Goal: Check status: Check status

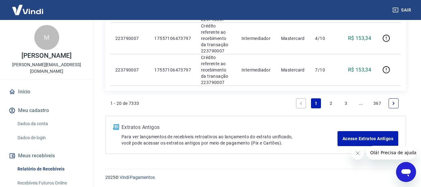
scroll to position [713, 0]
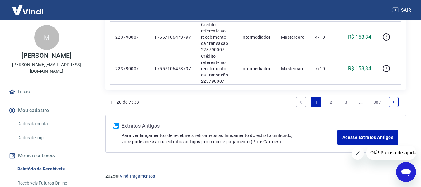
drag, startPoint x: 390, startPoint y: 103, endPoint x: 386, endPoint y: 97, distance: 6.6
click at [390, 103] on link "Next page" at bounding box center [394, 102] width 10 height 10
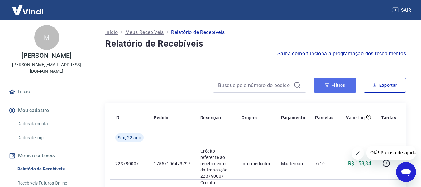
click at [327, 88] on button "Filtros" at bounding box center [335, 85] width 42 height 15
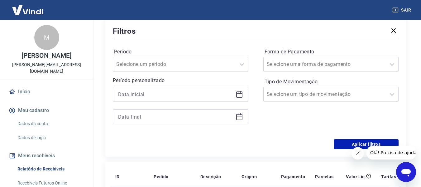
scroll to position [83, 0]
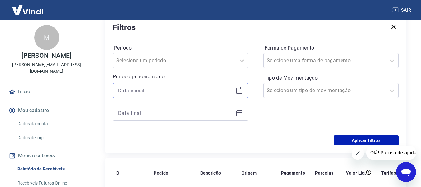
click at [140, 90] on input at bounding box center [175, 90] width 115 height 9
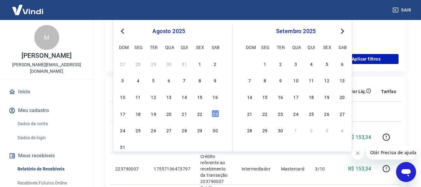
scroll to position [166, 0]
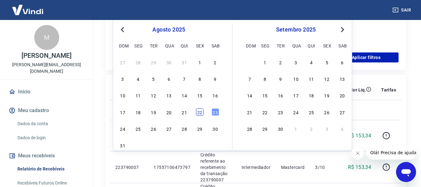
click at [199, 113] on div "22" at bounding box center [199, 111] width 7 height 7
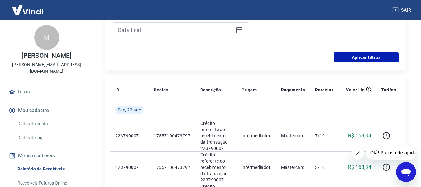
type input "[DATE]"
click at [164, 35] on div at bounding box center [181, 29] width 136 height 15
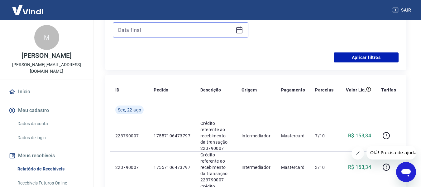
click at [140, 31] on input at bounding box center [175, 29] width 115 height 9
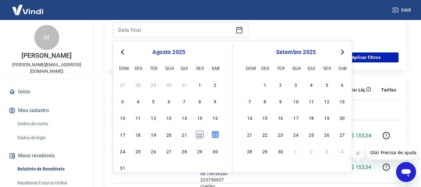
click at [199, 138] on div "22" at bounding box center [199, 134] width 7 height 7
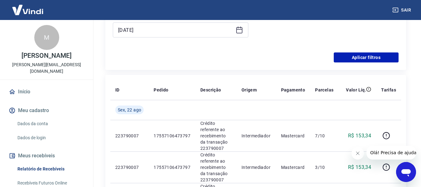
type input "[DATE]"
click at [360, 54] on button "Aplicar filtros" at bounding box center [366, 57] width 65 height 10
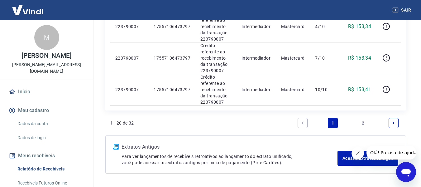
scroll to position [693, 0]
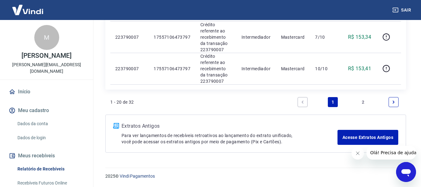
drag, startPoint x: 390, startPoint y: 98, endPoint x: 316, endPoint y: 69, distance: 79.6
click at [390, 98] on link "Next page" at bounding box center [394, 102] width 10 height 10
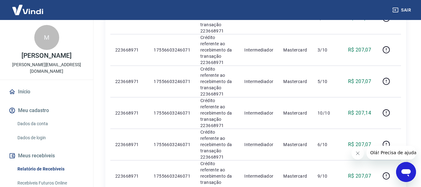
scroll to position [366, 0]
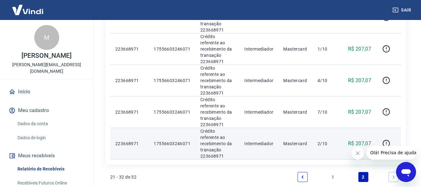
click at [188, 140] on p "17556603246071" at bounding box center [172, 143] width 37 height 6
drag, startPoint x: 189, startPoint y: 70, endPoint x: 151, endPoint y: 69, distance: 37.7
click at [151, 127] on td "17556603246071" at bounding box center [172, 142] width 47 height 31
drag, startPoint x: 151, startPoint y: 69, endPoint x: 177, endPoint y: 69, distance: 25.2
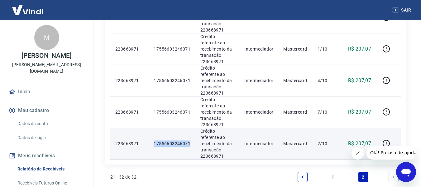
click at [176, 127] on td "17556603246071" at bounding box center [172, 142] width 47 height 31
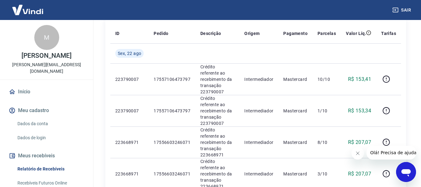
scroll to position [75, 0]
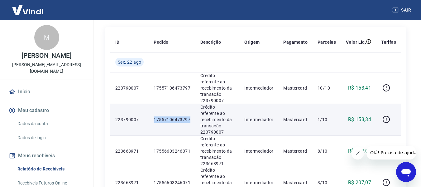
drag, startPoint x: 153, startPoint y: 110, endPoint x: 190, endPoint y: 112, distance: 37.4
click at [190, 112] on td "17557106473797" at bounding box center [172, 118] width 47 height 31
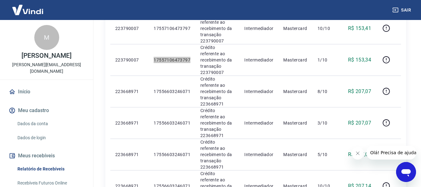
scroll to position [366, 0]
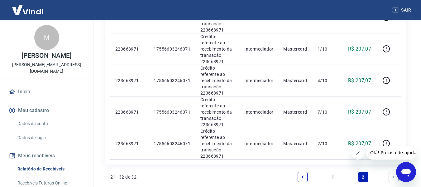
drag, startPoint x: 302, startPoint y: 106, endPoint x: 122, endPoint y: 134, distance: 181.9
click at [302, 172] on link "Previous page" at bounding box center [303, 177] width 10 height 10
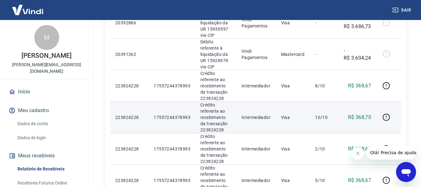
scroll to position [208, 0]
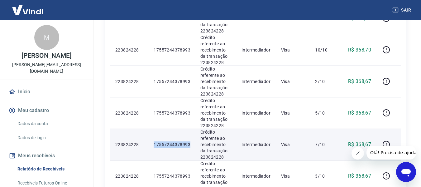
drag, startPoint x: 190, startPoint y: 142, endPoint x: 149, endPoint y: 143, distance: 41.2
click at [149, 143] on td "17557244378993" at bounding box center [172, 143] width 47 height 31
copy p "17557244378993"
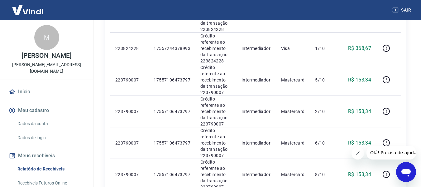
scroll to position [360, 0]
